Goal: Task Accomplishment & Management: Complete application form

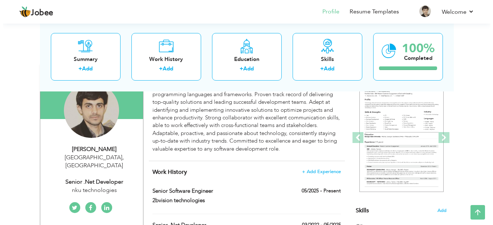
scroll to position [182, 0]
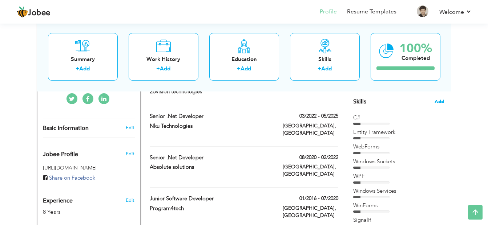
click at [443, 104] on span "Add" at bounding box center [439, 101] width 9 height 7
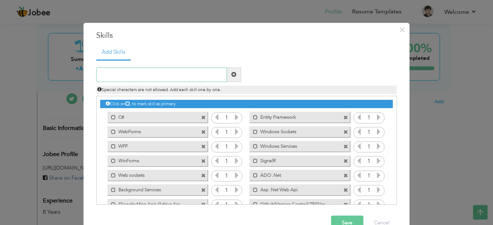
scroll to position [0, 0]
click at [128, 74] on input "text" at bounding box center [161, 75] width 131 height 15
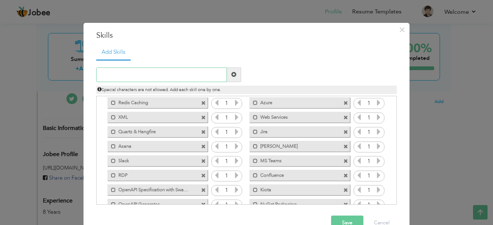
scroll to position [409, 0]
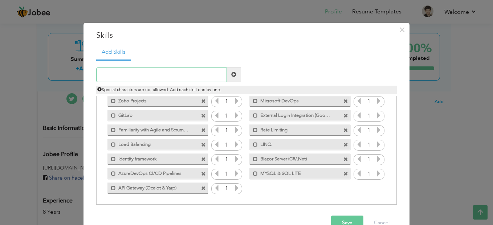
click at [192, 75] on input "text" at bounding box center [161, 75] width 131 height 15
type input "Azure Queue Functions"
type input "Azure Http Triggers"
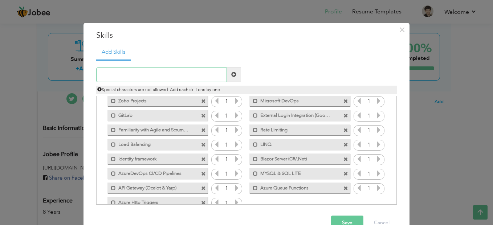
scroll to position [18, 0]
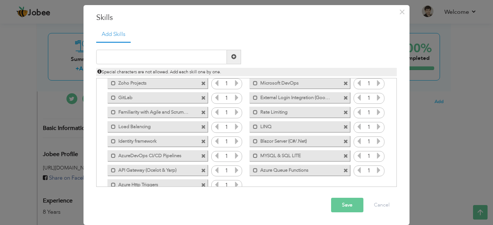
click at [348, 202] on button "Save" at bounding box center [347, 205] width 32 height 15
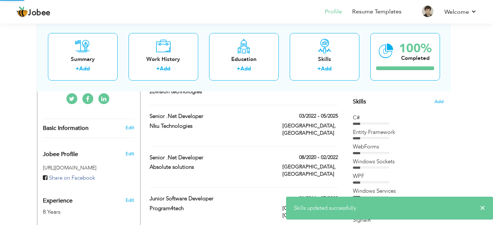
scroll to position [0, 0]
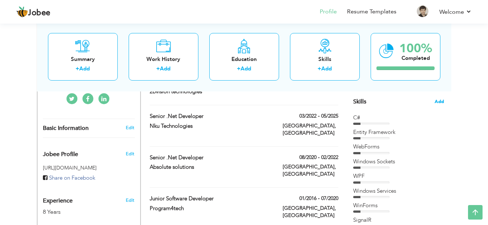
click at [441, 100] on span "Add" at bounding box center [439, 101] width 9 height 7
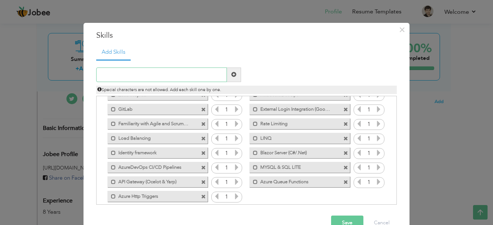
scroll to position [423, 0]
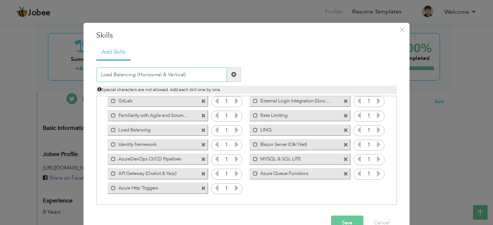
type input "Load Balancing (Horizontal & Vertical)"
click at [287, 58] on ul "Add Skills" at bounding box center [246, 52] width 301 height 15
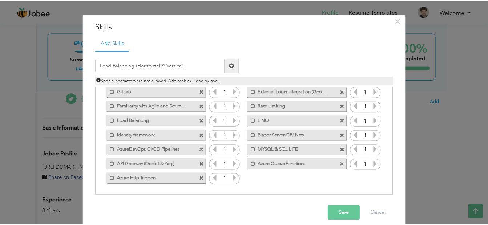
scroll to position [18, 0]
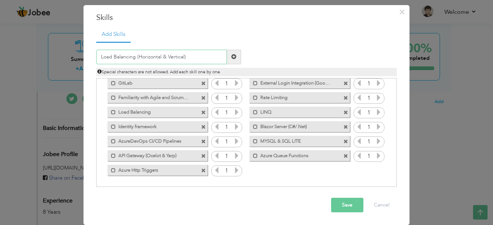
click at [203, 57] on input "Load Balancing (Horizontal & Vertical)" at bounding box center [161, 57] width 131 height 15
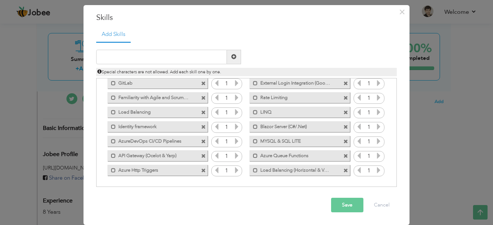
click at [344, 171] on span at bounding box center [346, 171] width 5 height 5
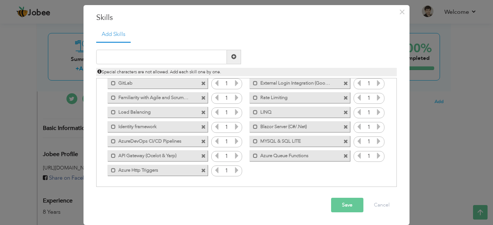
click at [351, 210] on button "Save" at bounding box center [347, 205] width 32 height 15
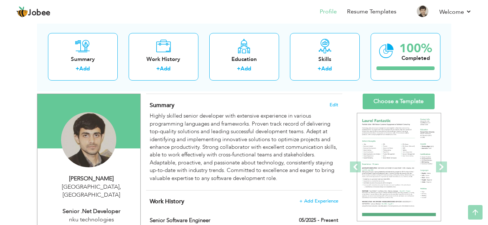
scroll to position [0, 0]
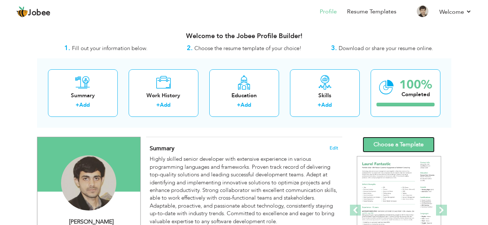
click at [412, 146] on link "Choose a Template" at bounding box center [399, 145] width 72 height 16
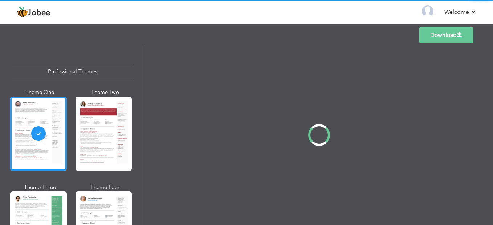
click at [98, 121] on div "Professional Themes Theme One Theme Two Theme Three Theme Four" at bounding box center [246, 135] width 493 height 180
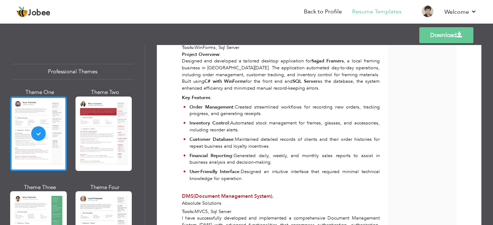
scroll to position [1781, 0]
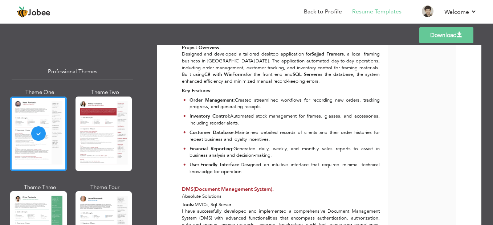
click at [440, 31] on link "Download" at bounding box center [447, 35] width 54 height 16
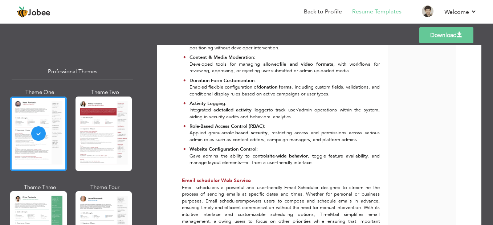
scroll to position [4288, 0]
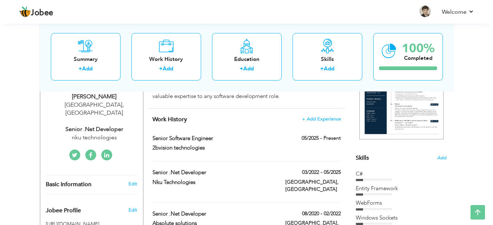
scroll to position [109, 0]
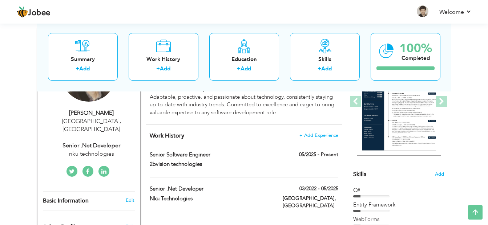
click at [101, 150] on div "nku technologies" at bounding box center [91, 154] width 97 height 8
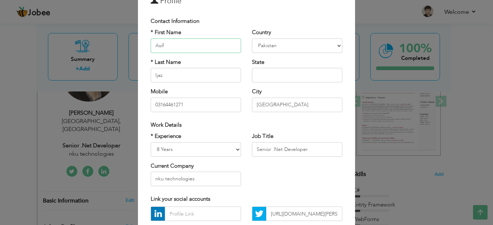
scroll to position [73, 0]
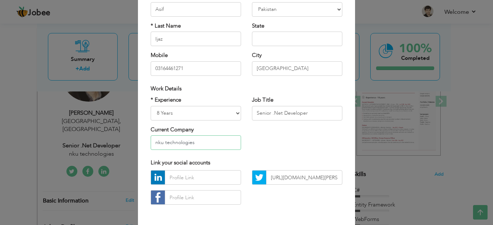
click at [199, 142] on input "nku technologies" at bounding box center [196, 143] width 90 height 15
drag, startPoint x: 196, startPoint y: 142, endPoint x: 138, endPoint y: 142, distance: 57.4
click at [138, 142] on div "× Profile Contact Information * First Name Asif * Last Name Ijaz Mobile Aruba" at bounding box center [246, 102] width 217 height 304
click at [158, 142] on input "2bVision Technologies" at bounding box center [196, 143] width 90 height 15
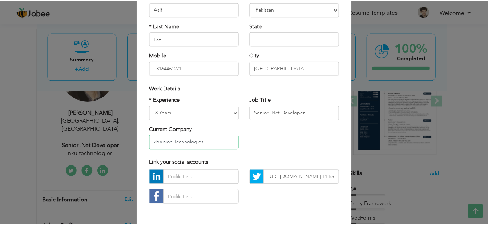
scroll to position [102, 0]
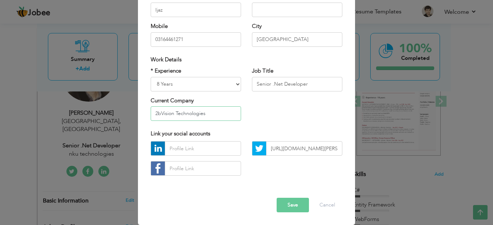
type input "2bVision Technologies"
click at [296, 204] on button "Save" at bounding box center [293, 205] width 32 height 15
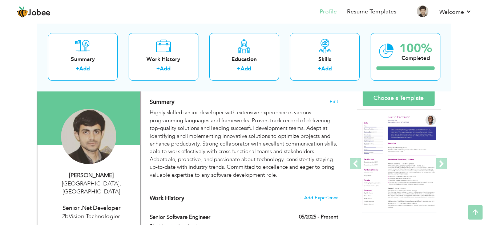
scroll to position [0, 0]
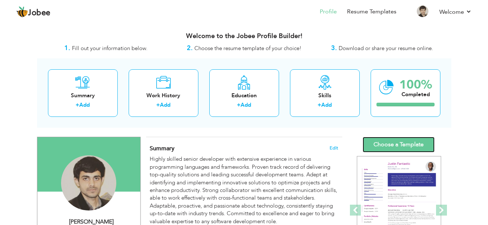
click at [419, 142] on link "Choose a Template" at bounding box center [399, 145] width 72 height 16
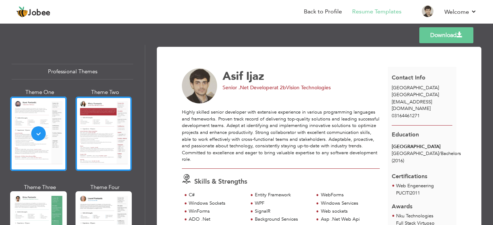
click at [117, 120] on div at bounding box center [104, 134] width 57 height 74
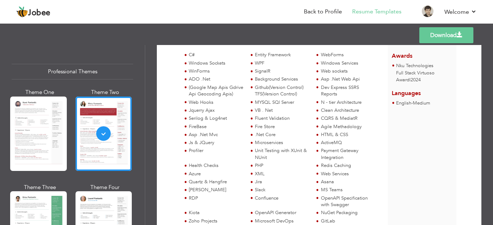
scroll to position [218, 0]
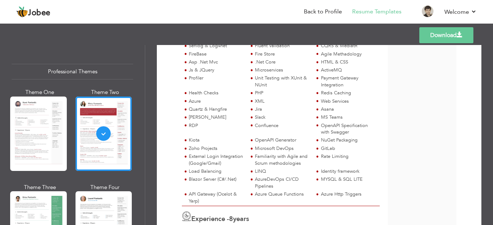
click at [446, 38] on link "Download" at bounding box center [447, 35] width 54 height 16
